Goal: Check status: Check status

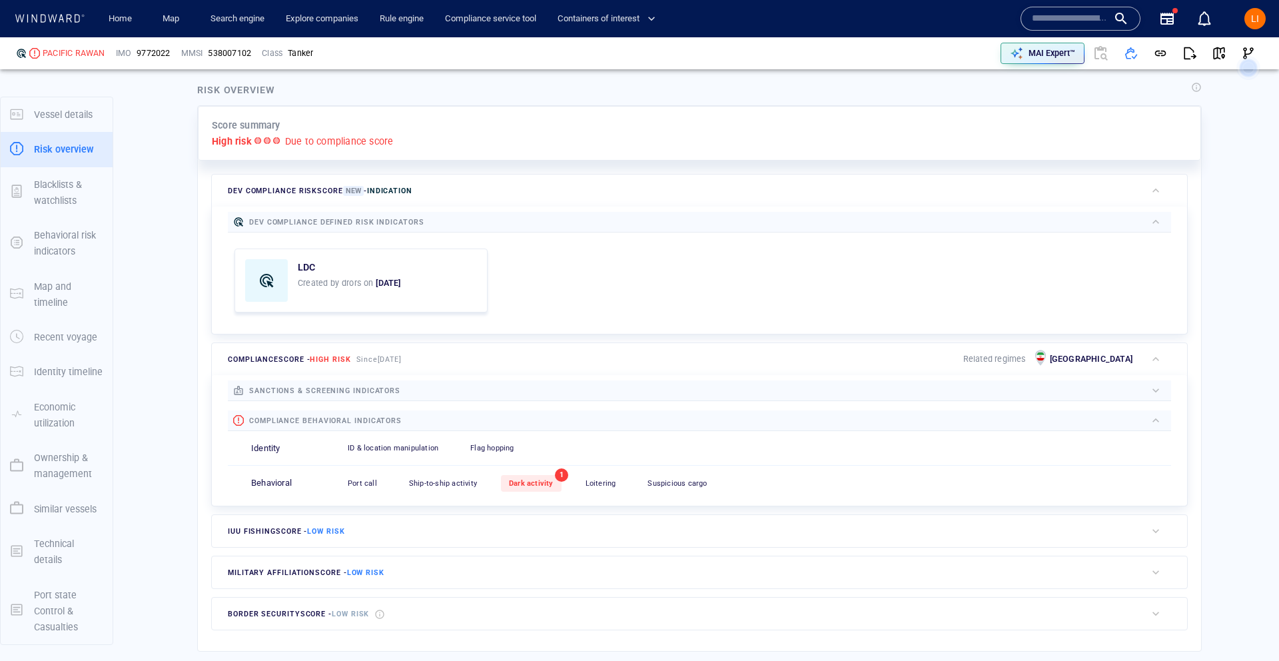
scroll to position [295, 0]
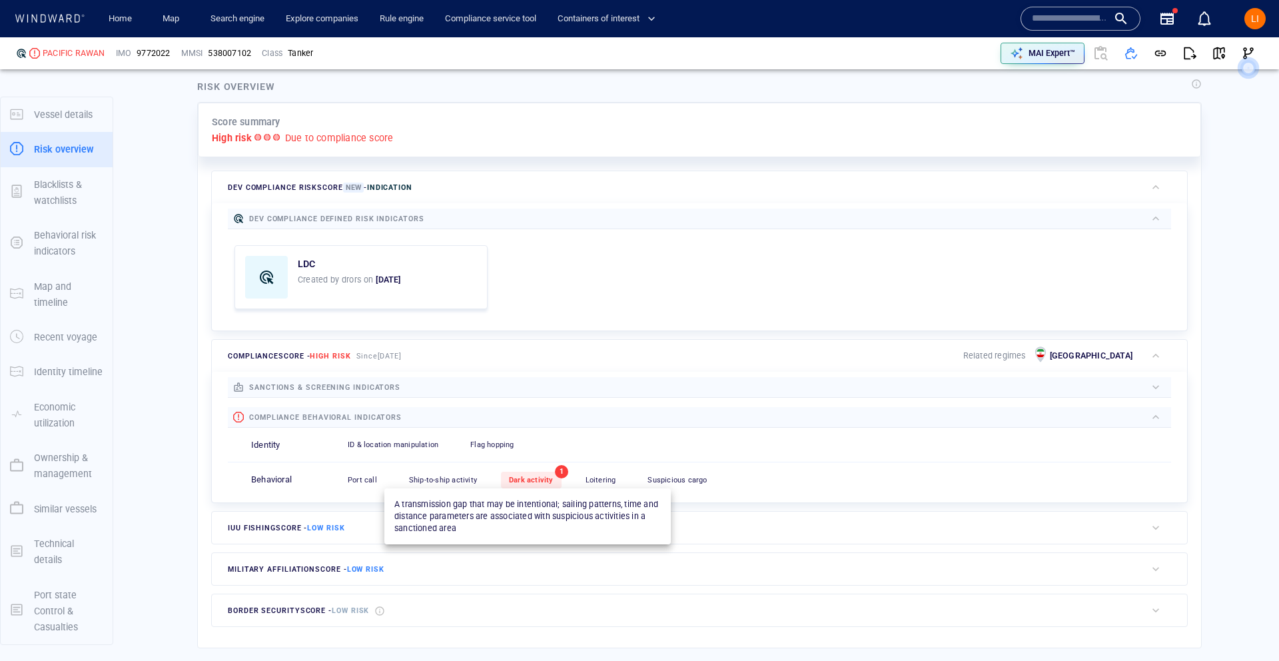
click at [511, 474] on div "Dark activity" at bounding box center [531, 479] width 61 height 17
click at [532, 478] on span "Dark activity" at bounding box center [531, 479] width 45 height 9
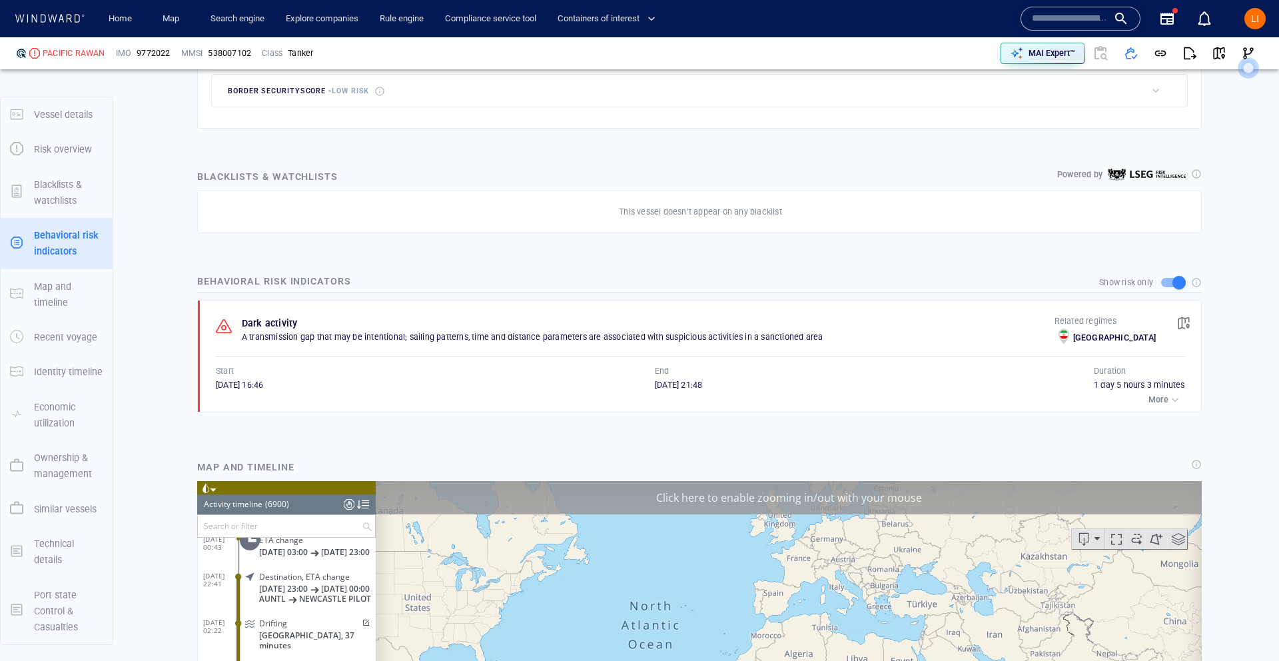
scroll to position [252491, 0]
click at [1182, 329] on span "button" at bounding box center [1183, 322] width 13 height 13
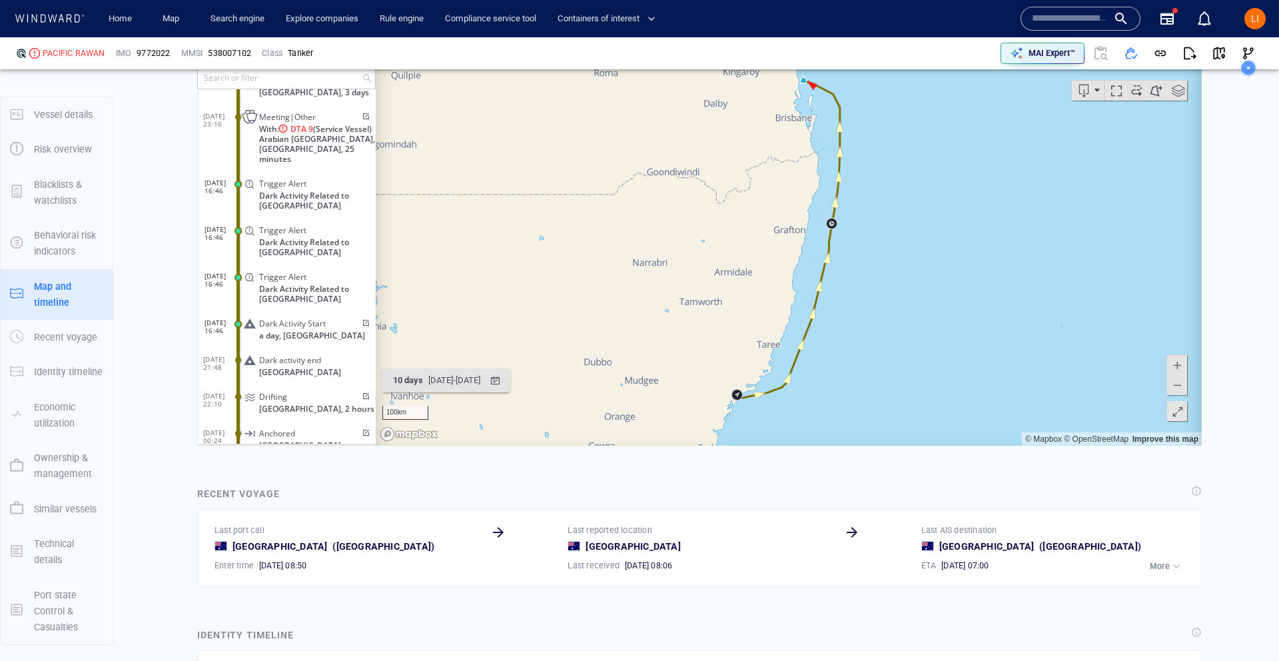
scroll to position [1267, 0]
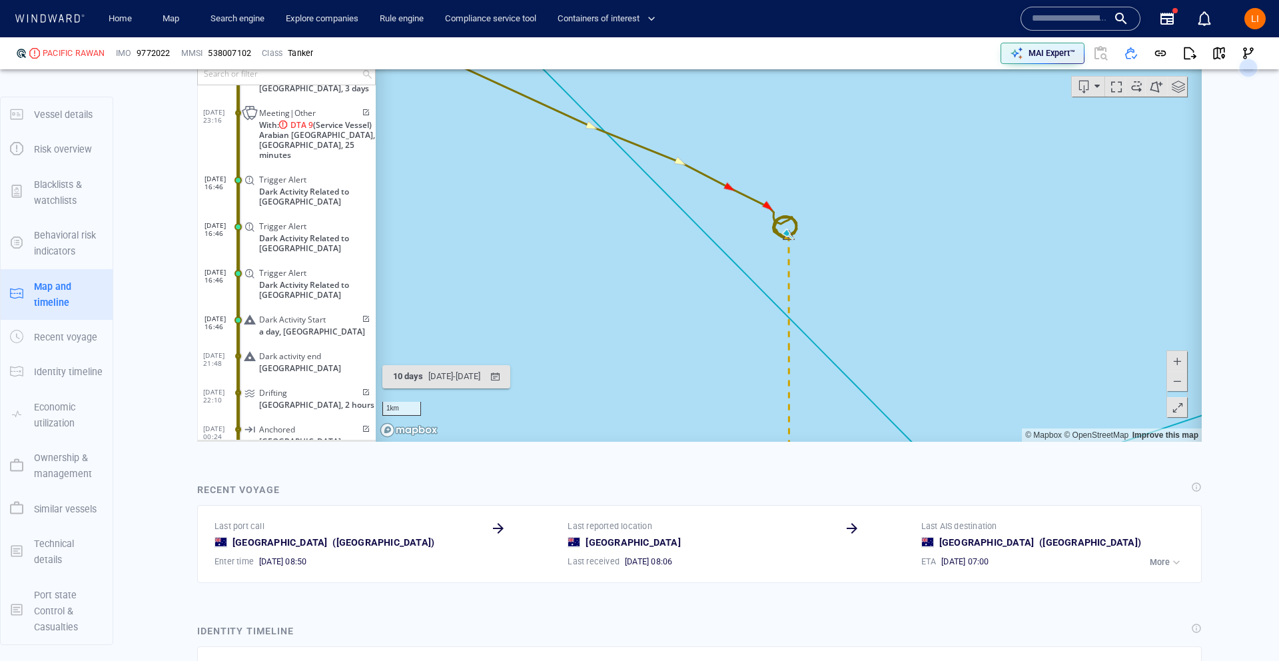
click at [362, 314] on span at bounding box center [364, 318] width 11 height 8
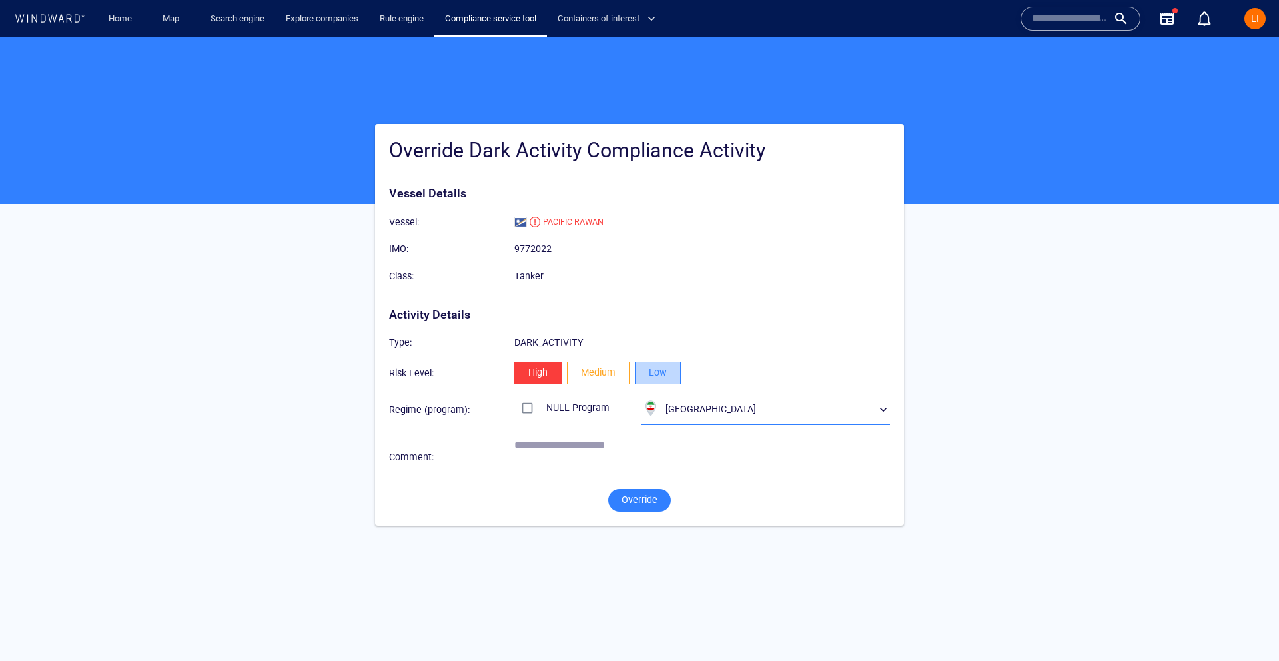
drag, startPoint x: 667, startPoint y: 374, endPoint x: 665, endPoint y: 412, distance: 38.7
click at [666, 374] on span "Low" at bounding box center [658, 372] width 18 height 17
click at [639, 495] on span "Override" at bounding box center [639, 499] width 36 height 17
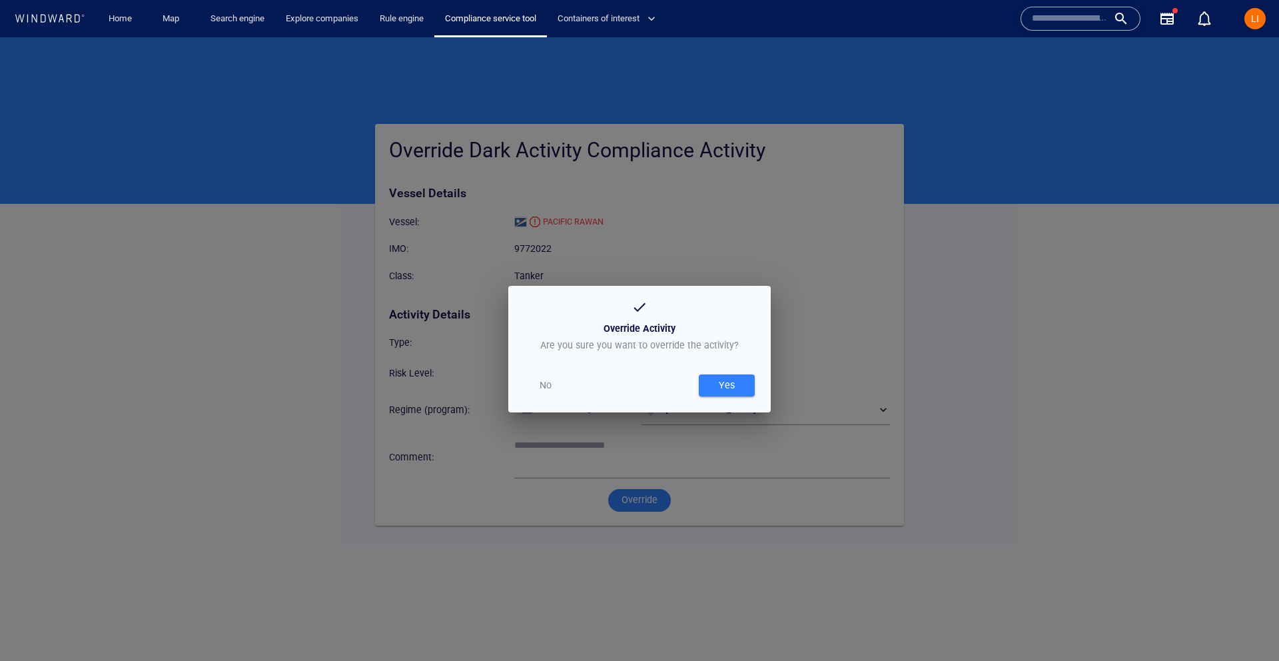
click at [737, 384] on div "Yes" at bounding box center [726, 385] width 21 height 22
